Goal: Information Seeking & Learning: Learn about a topic

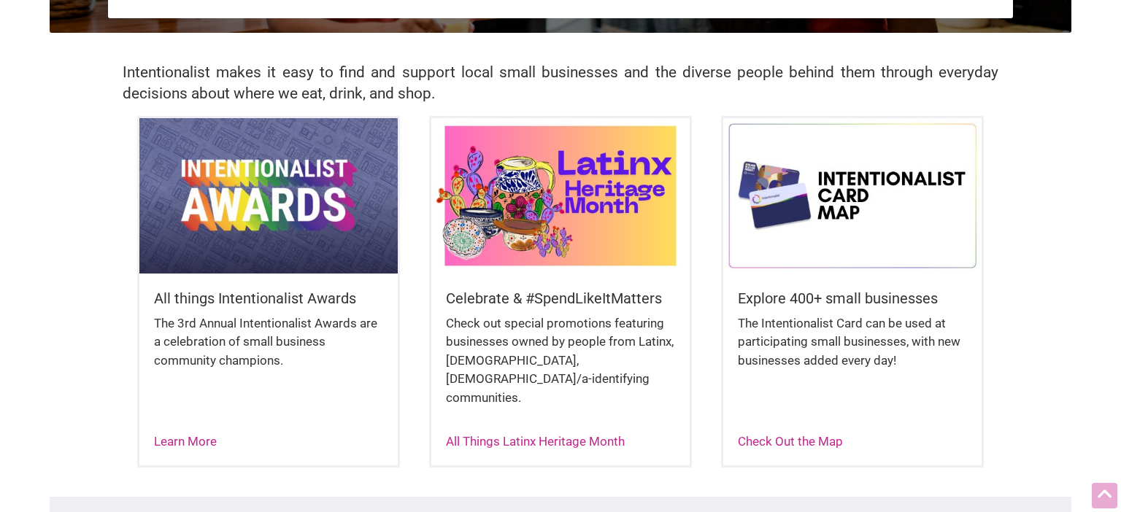
scroll to position [308, 0]
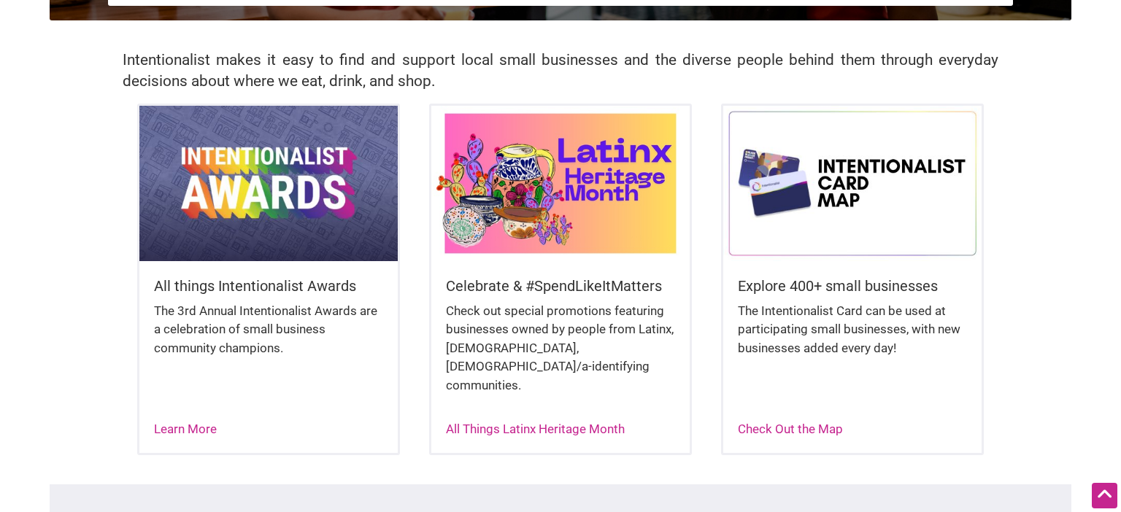
click at [568, 420] on div "All Things Latinx Heritage Month" at bounding box center [535, 429] width 179 height 19
click at [580, 422] on link "All Things Latinx Heritage Month" at bounding box center [535, 429] width 179 height 15
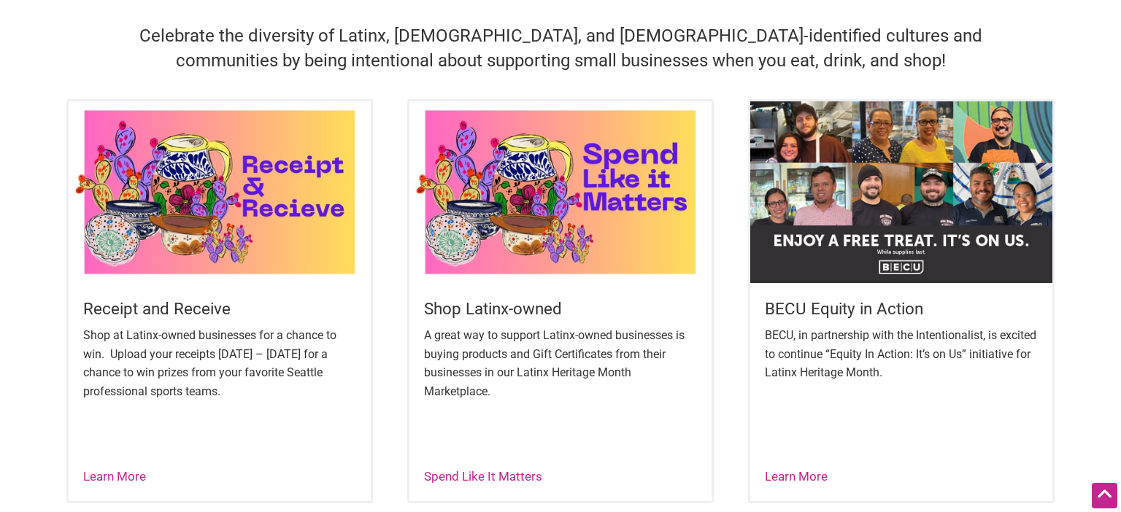
scroll to position [539, 0]
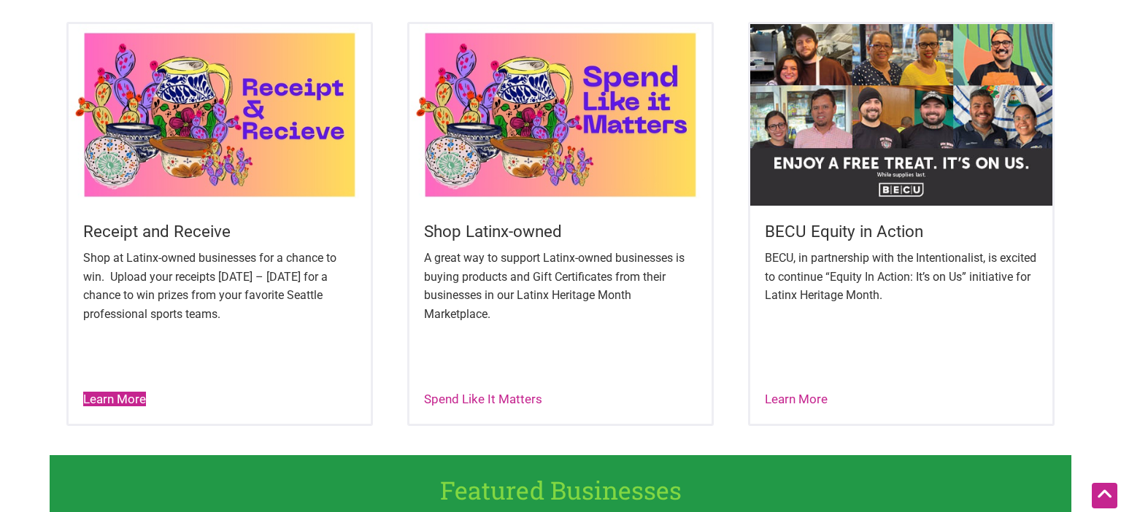
click at [134, 405] on link "Learn More" at bounding box center [114, 399] width 63 height 15
